Goal: Information Seeking & Learning: Learn about a topic

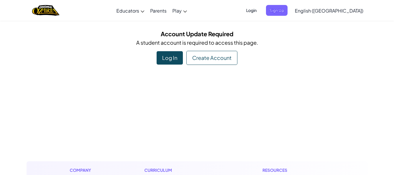
click at [174, 61] on div "Log In" at bounding box center [170, 57] width 26 height 13
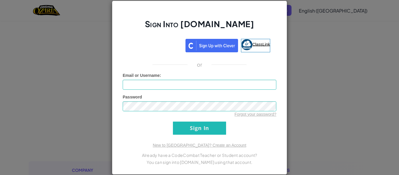
click at [245, 47] on img at bounding box center [246, 44] width 11 height 11
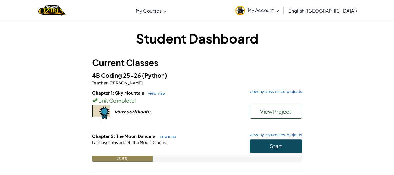
click at [210, 122] on div "Chapter 1: Sky Mountain view map view my classmates' projects Unit Complete ! V…" at bounding box center [197, 111] width 210 height 43
click at [262, 90] on link "view my classmates' projects" at bounding box center [274, 92] width 55 height 4
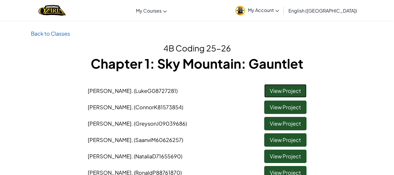
click at [291, 91] on link "View Project" at bounding box center [285, 90] width 42 height 13
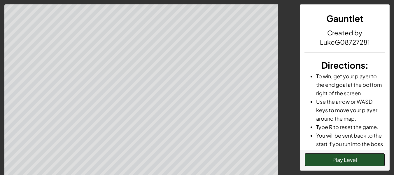
click at [373, 159] on button "Play Level" at bounding box center [345, 159] width 81 height 13
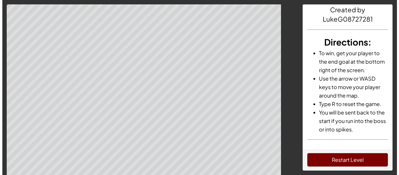
scroll to position [24, 0]
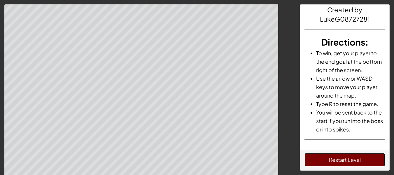
click at [319, 157] on button "Restart Level" at bounding box center [345, 159] width 81 height 13
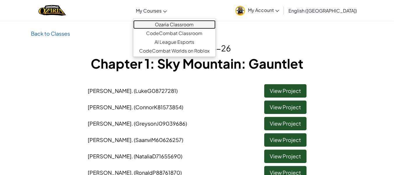
click at [208, 25] on link "Ozaria Classroom" at bounding box center [174, 24] width 82 height 9
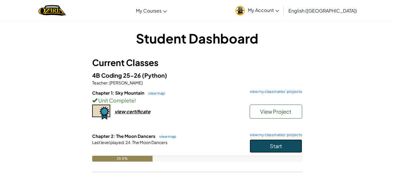
click at [282, 147] on span "Start" at bounding box center [276, 145] width 12 height 7
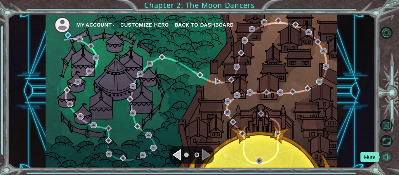
click at [384, 158] on button "Mute" at bounding box center [386, 157] width 12 height 12
click at [175, 150] on div "Navigate to the previous page" at bounding box center [176, 155] width 9 height 12
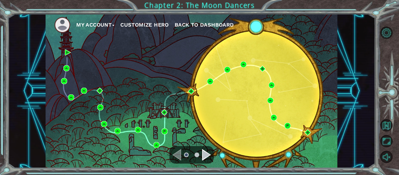
click at [203, 151] on div "Navigate to the next page" at bounding box center [206, 155] width 9 height 12
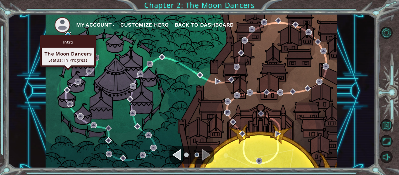
click at [67, 35] on img at bounding box center [68, 35] width 6 height 6
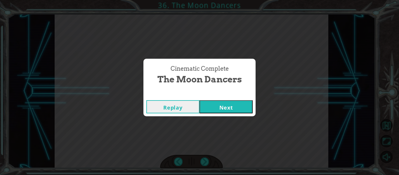
click at [233, 109] on button "Next" at bounding box center [225, 106] width 53 height 13
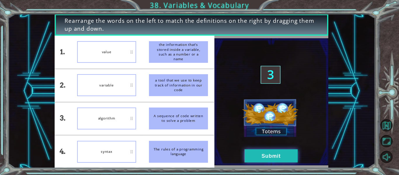
click at [281, 153] on button "Submit" at bounding box center [270, 155] width 53 height 13
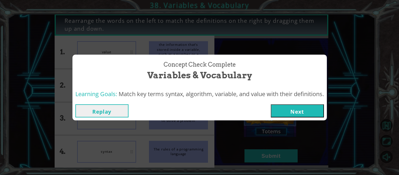
click at [302, 114] on button "Next" at bounding box center [297, 110] width 53 height 13
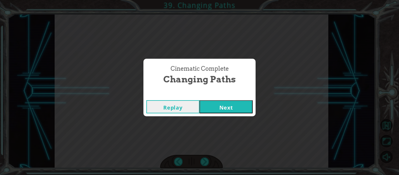
click at [251, 108] on button "Next" at bounding box center [225, 106] width 53 height 13
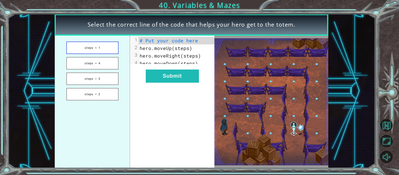
click at [99, 46] on button "steps = 1" at bounding box center [92, 47] width 52 height 13
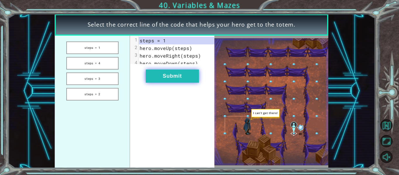
click at [156, 80] on button "Submit" at bounding box center [172, 75] width 53 height 13
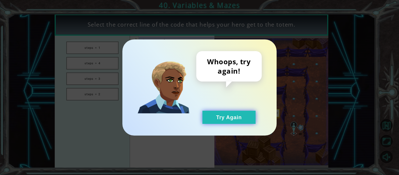
click at [241, 116] on button "Try Again" at bounding box center [228, 117] width 53 height 13
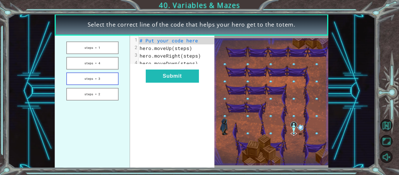
click at [103, 78] on button "steps = 3" at bounding box center [92, 78] width 52 height 13
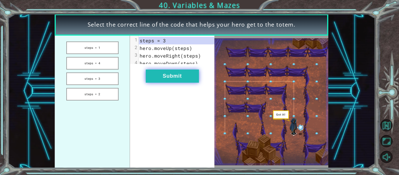
click at [174, 78] on button "Submit" at bounding box center [172, 75] width 53 height 13
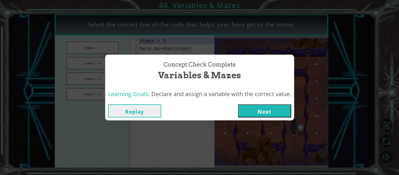
click at [273, 106] on button "Next" at bounding box center [264, 110] width 53 height 13
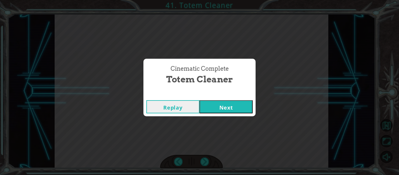
click at [237, 108] on button "Next" at bounding box center [225, 106] width 53 height 13
